Goal: Information Seeking & Learning: Check status

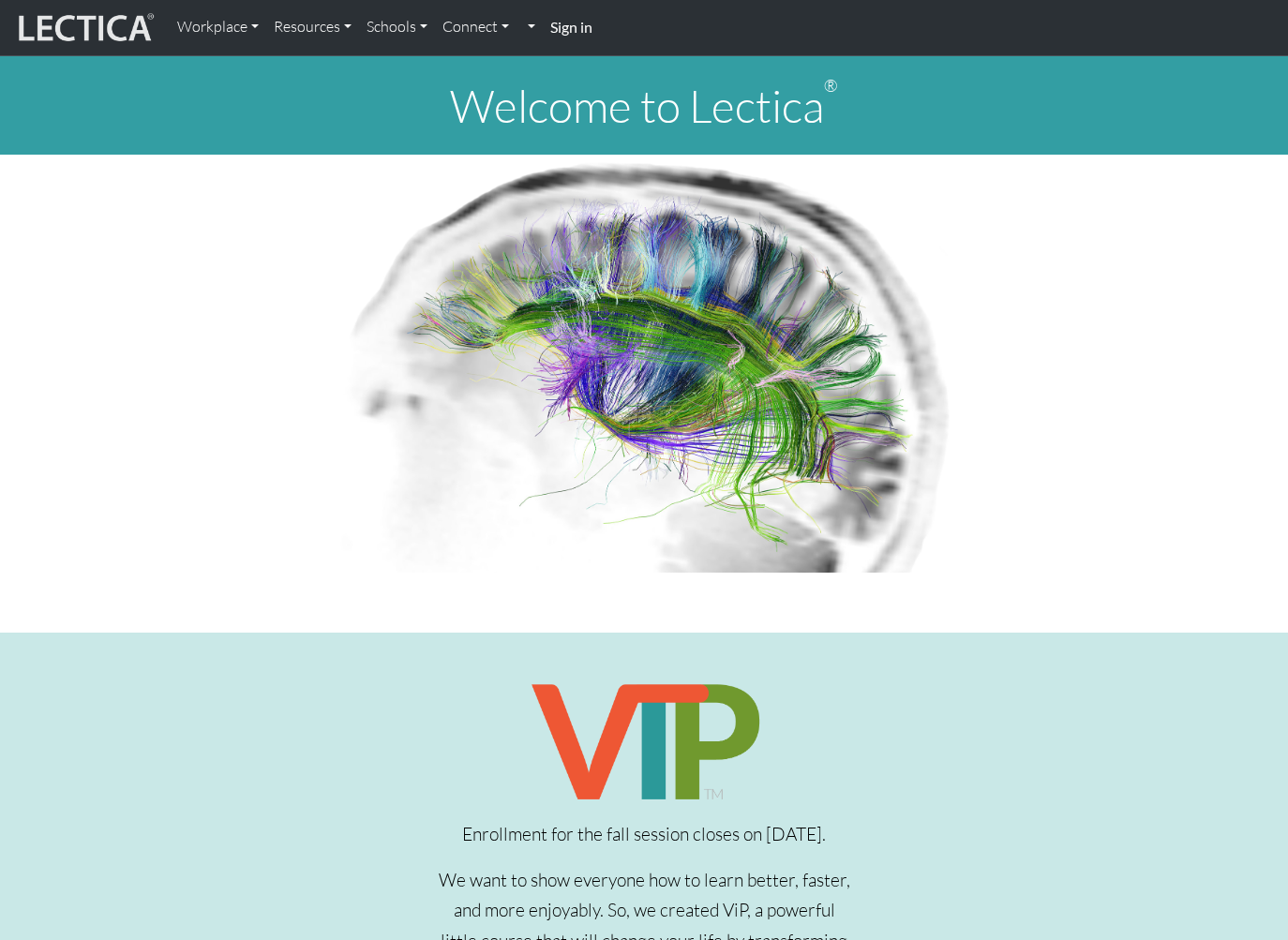
click at [585, 26] on strong "Sign in" at bounding box center [571, 27] width 42 height 18
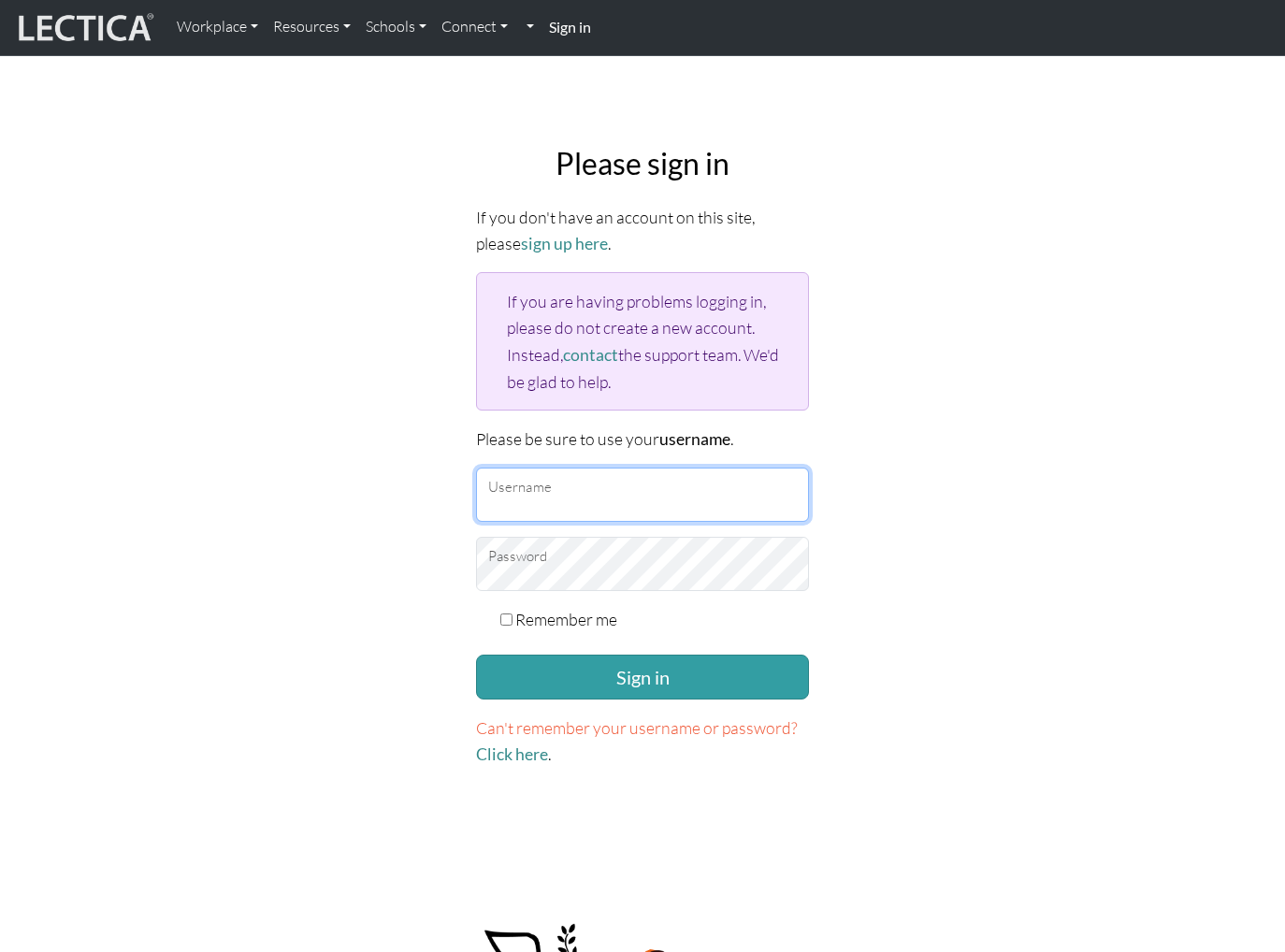
click at [617, 499] on input "Username" at bounding box center [642, 494] width 333 height 54
paste input "mindlog5thstudent"
type input "mindlog5thstudent"
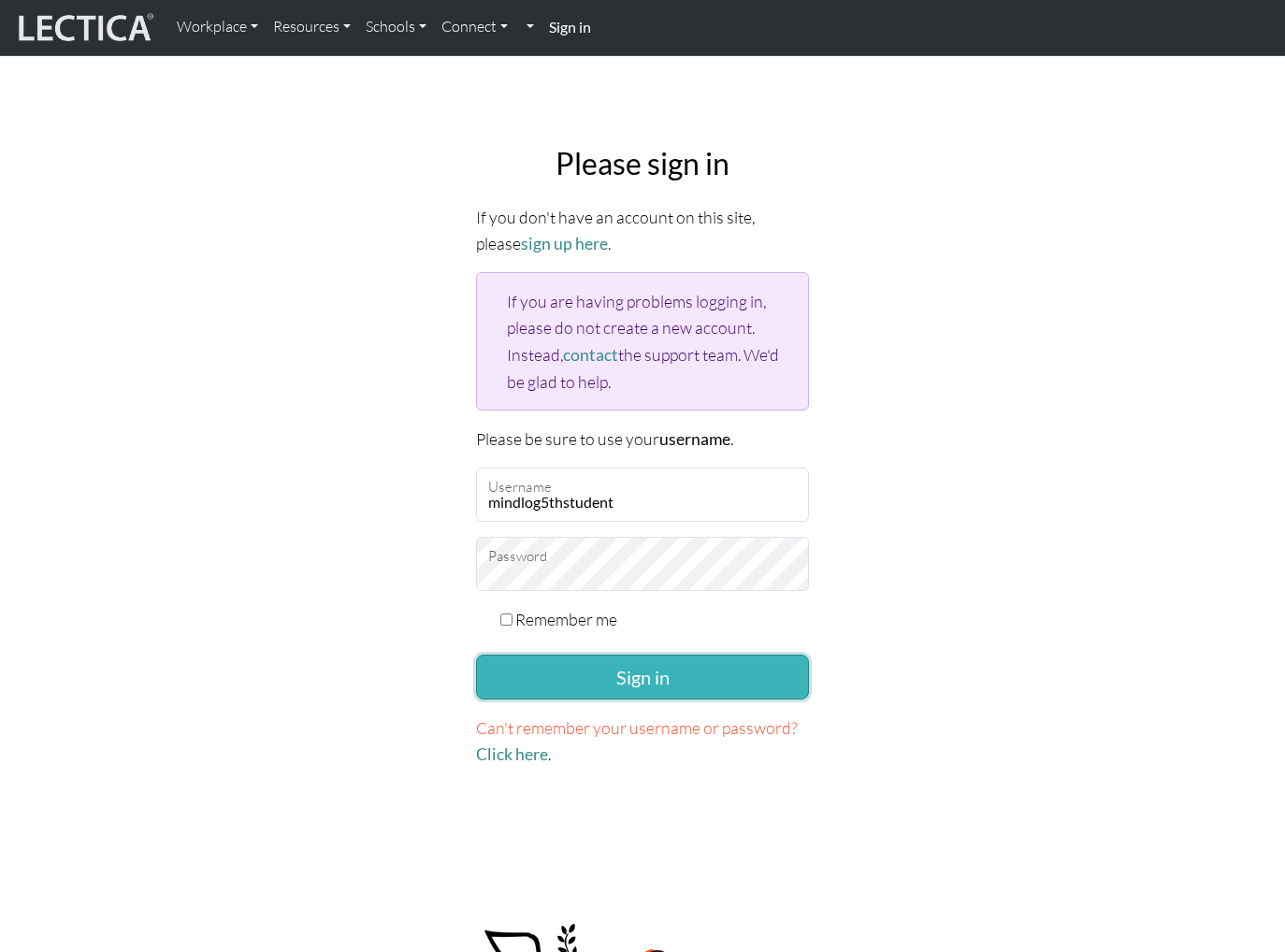
click at [613, 676] on button "Sign in" at bounding box center [642, 677] width 333 height 44
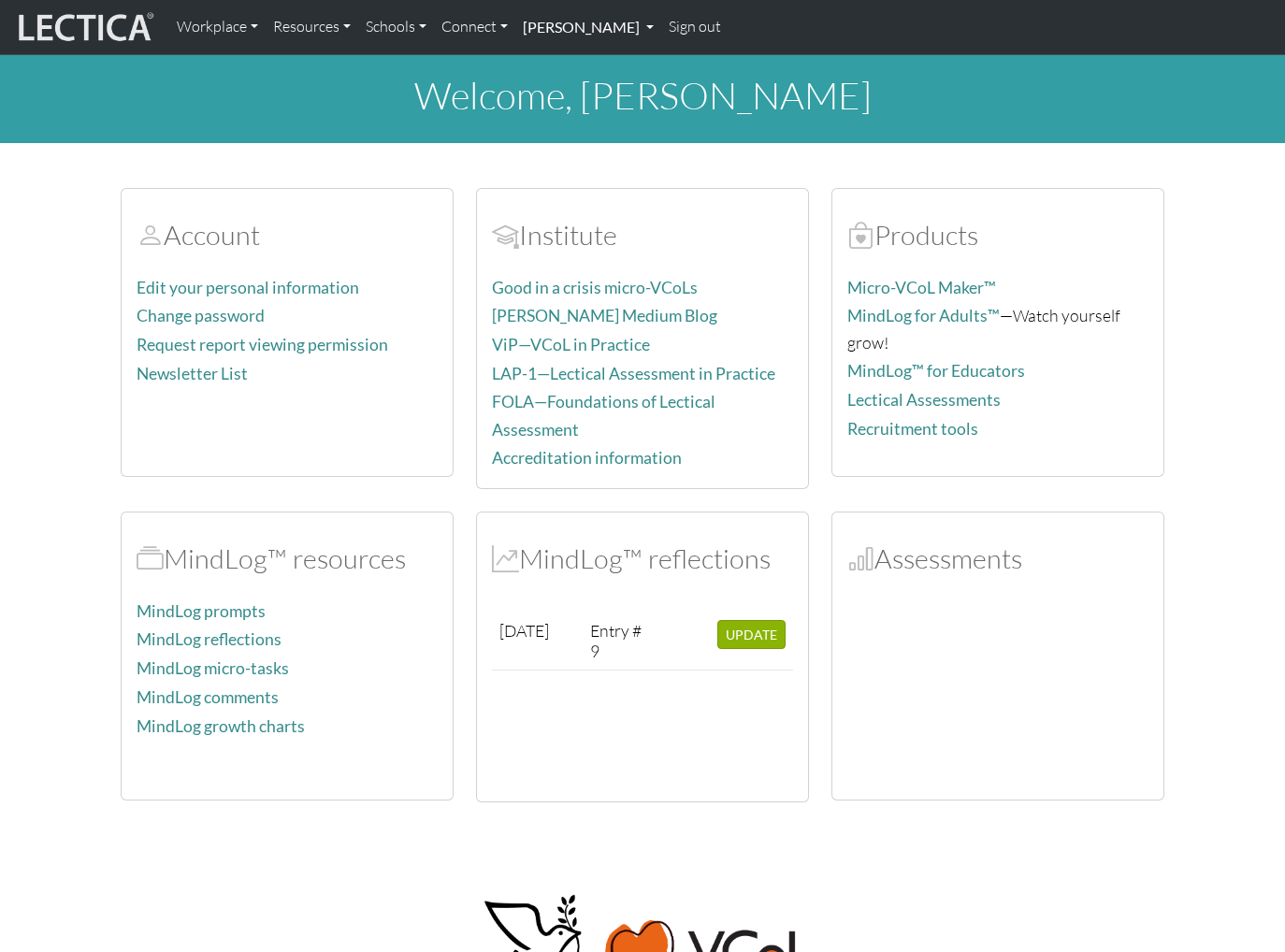
click at [609, 24] on link "Francis Marshall" at bounding box center [589, 27] width 146 height 40
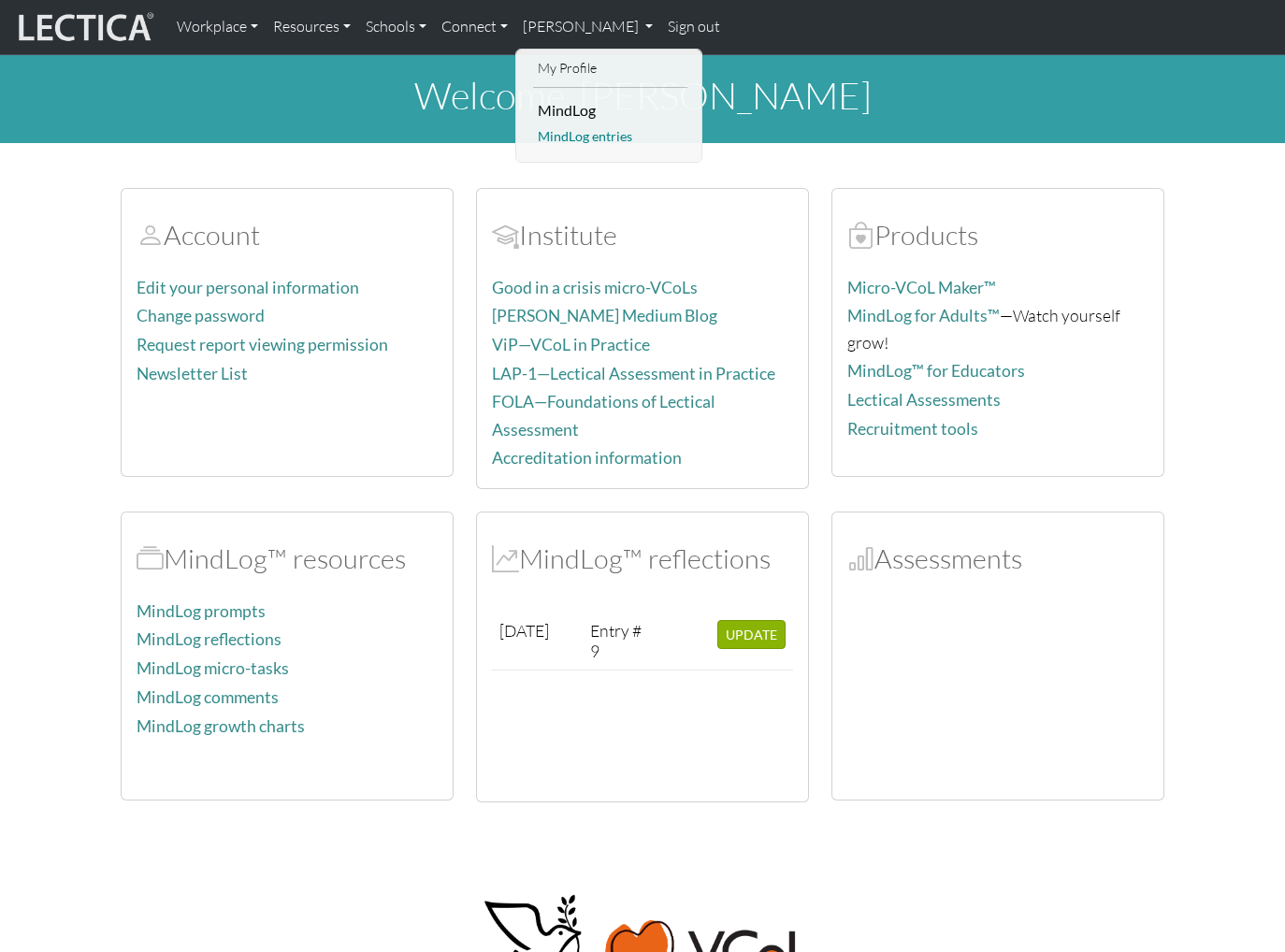
click at [577, 137] on link "MindLog entries" at bounding box center [609, 136] width 154 height 24
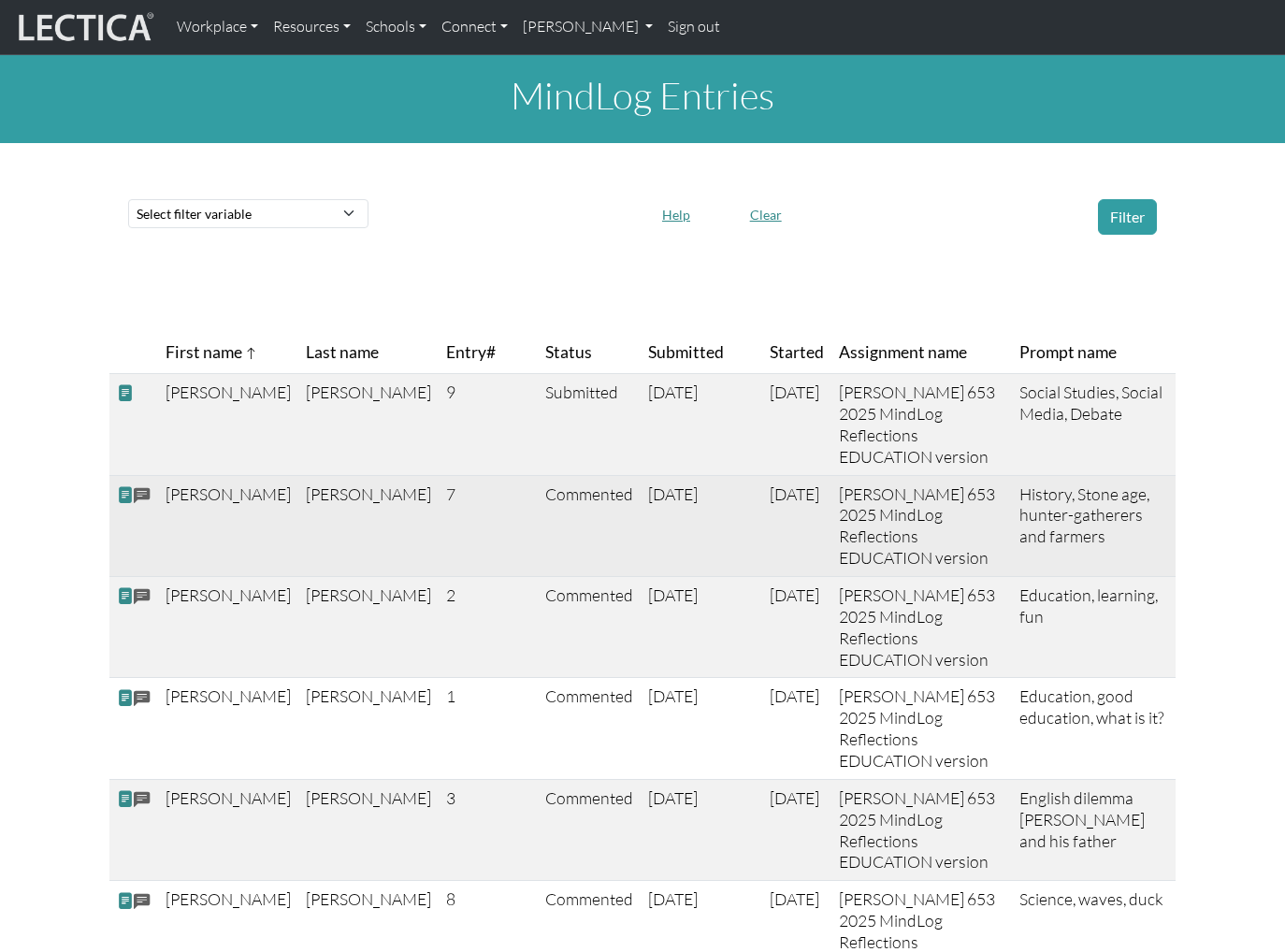
click at [121, 485] on span at bounding box center [126, 495] width 17 height 20
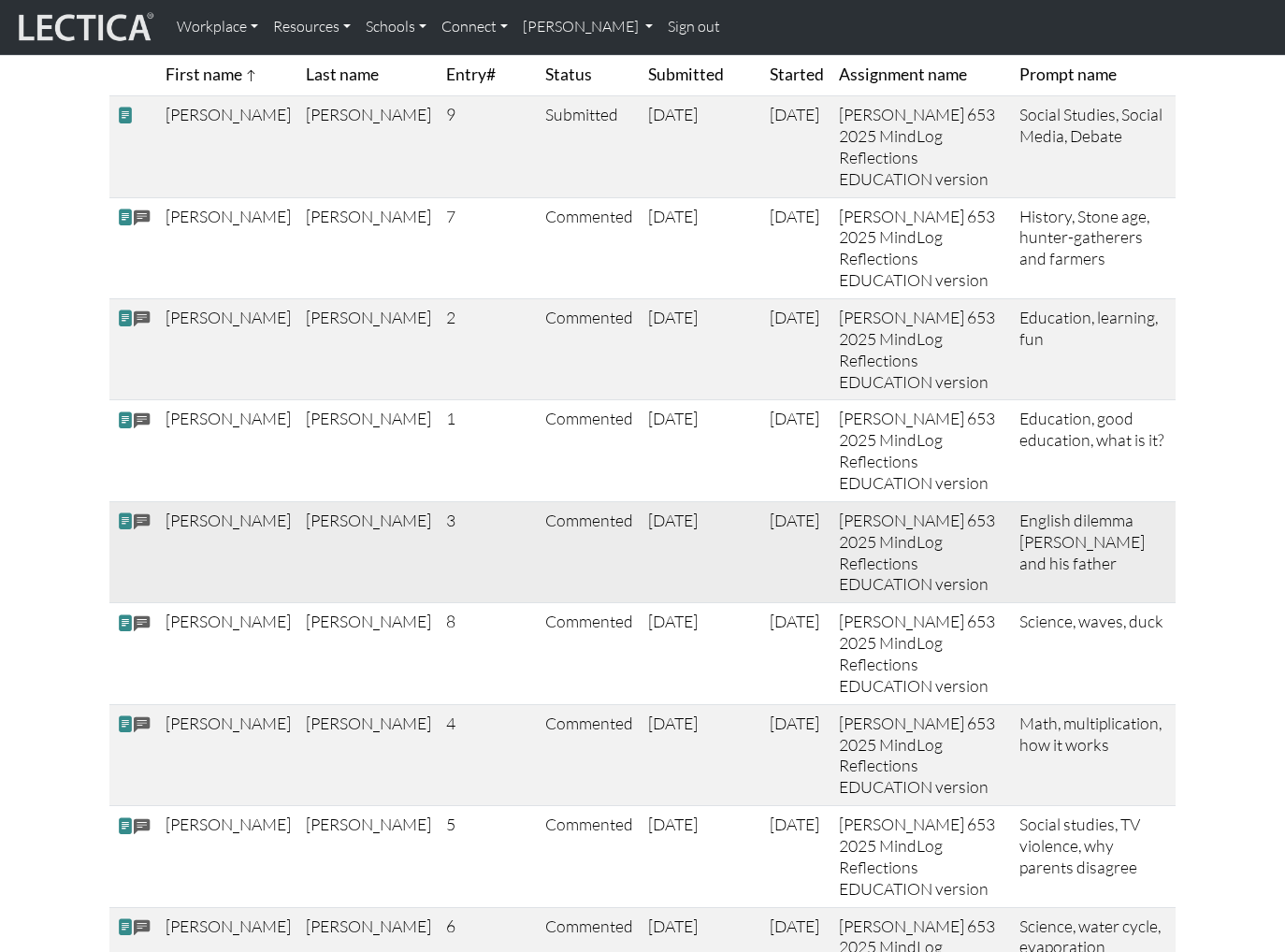
scroll to position [281, 0]
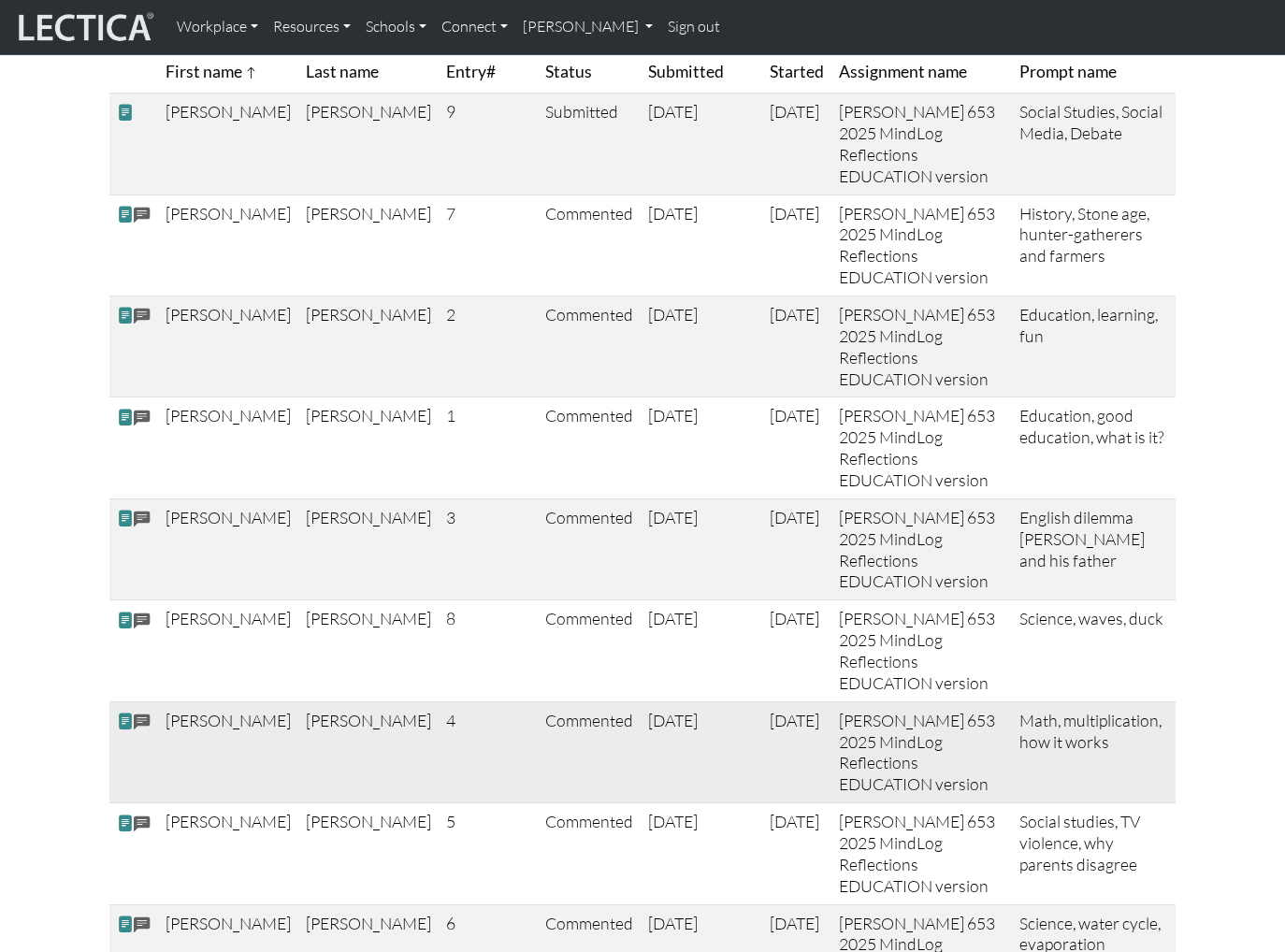
click at [121, 712] on span at bounding box center [126, 721] width 17 height 20
click at [121, 915] on span at bounding box center [126, 925] width 17 height 20
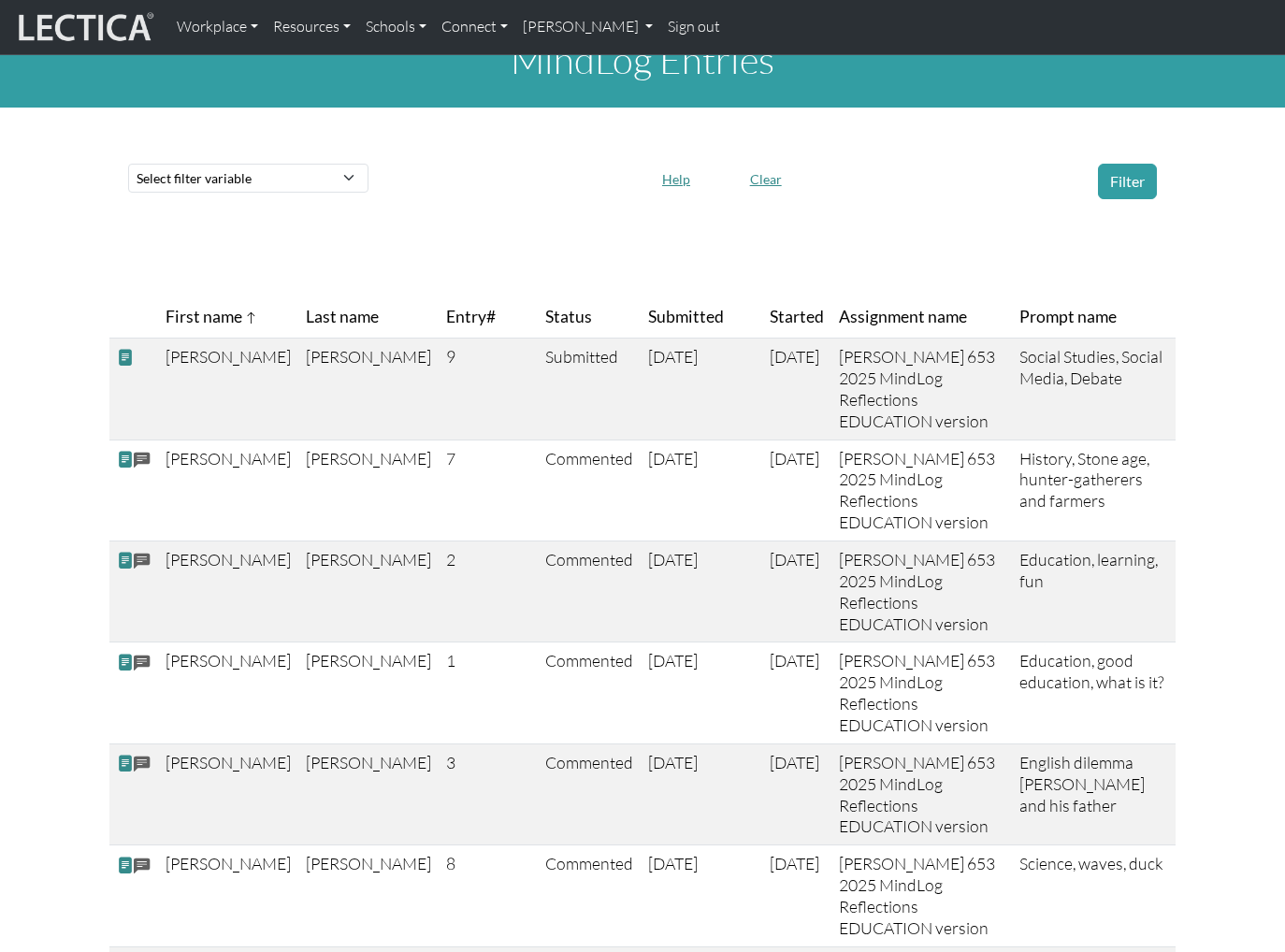
scroll to position [0, 0]
